Goal: Navigation & Orientation: Go to known website

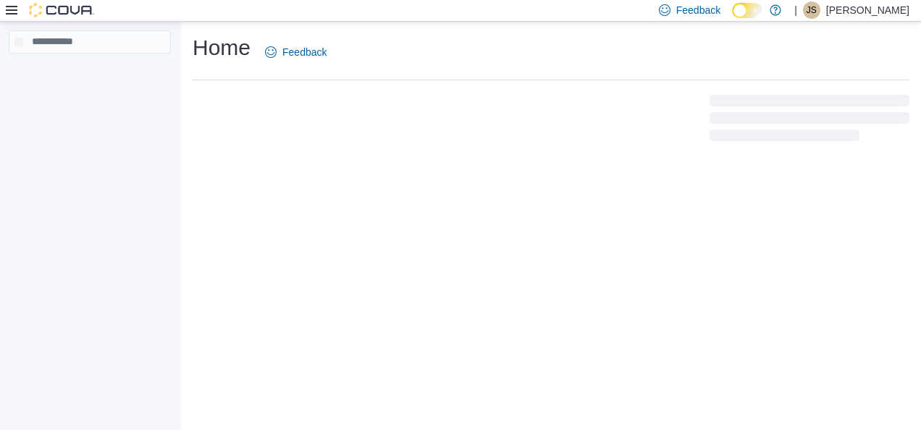
click at [844, 15] on p "[PERSON_NAME]" at bounding box center [867, 9] width 83 height 17
